Goal: Register for event/course

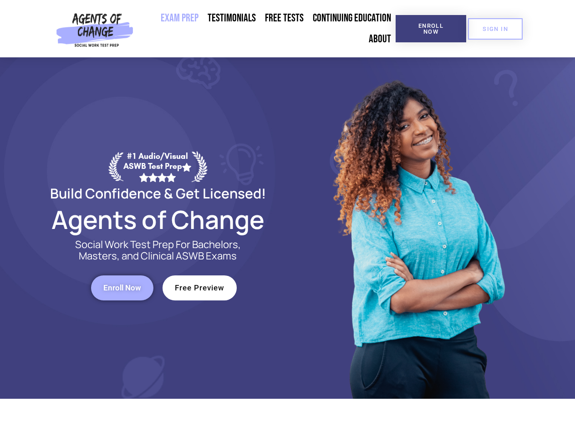
click at [288, 219] on div at bounding box center [418, 228] width 260 height 342
click at [431, 29] on span "Enroll Now" at bounding box center [430, 29] width 41 height 12
click at [496, 29] on span "SIGN IN" at bounding box center [496, 29] width 26 height 6
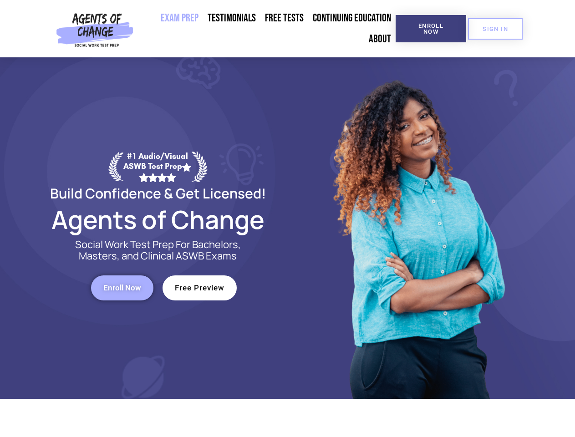
click at [122, 288] on span "Enroll Now" at bounding box center [122, 288] width 38 height 8
click at [200, 288] on span "Free Preview" at bounding box center [200, 288] width 50 height 8
